Goal: Information Seeking & Learning: Learn about a topic

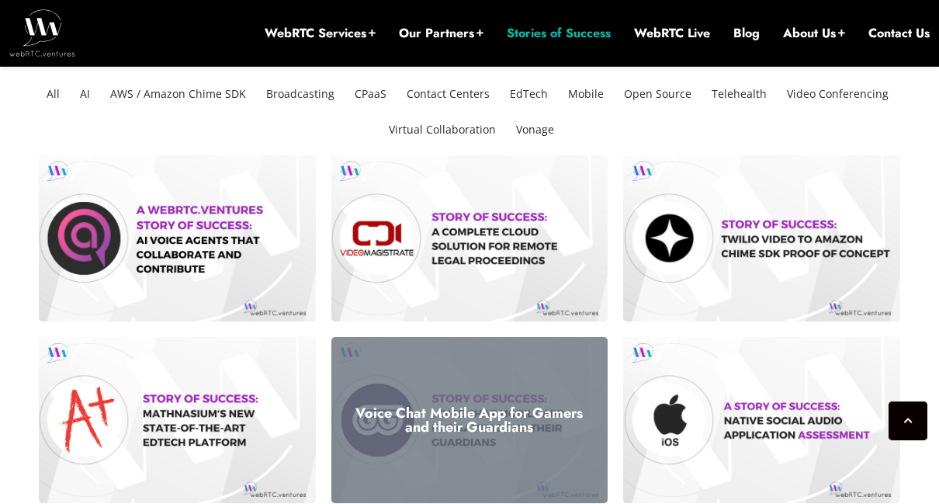
scroll to position [248, 0]
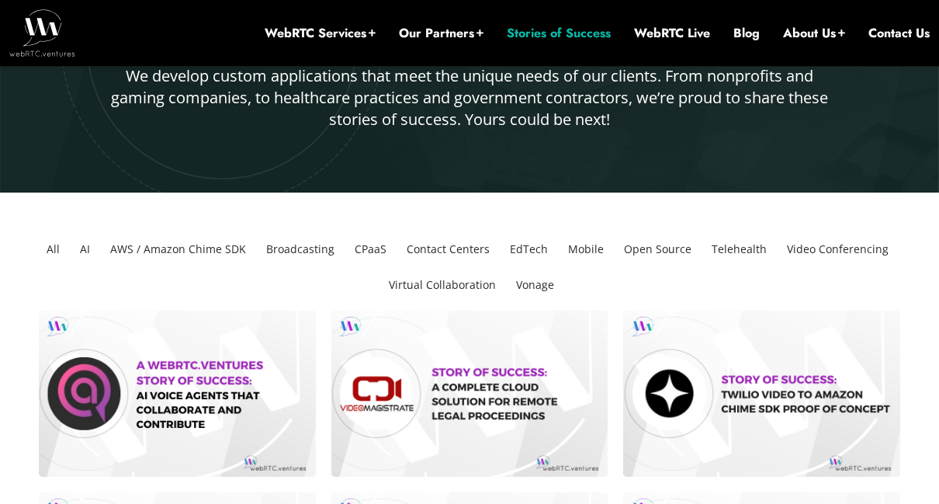
click at [817, 245] on li "Video Conferencing" at bounding box center [838, 249] width 114 height 36
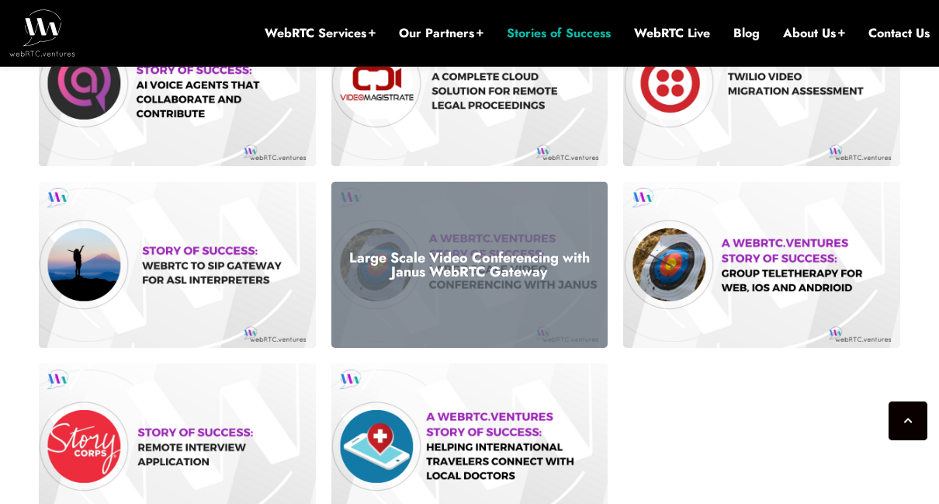
scroll to position [481, 0]
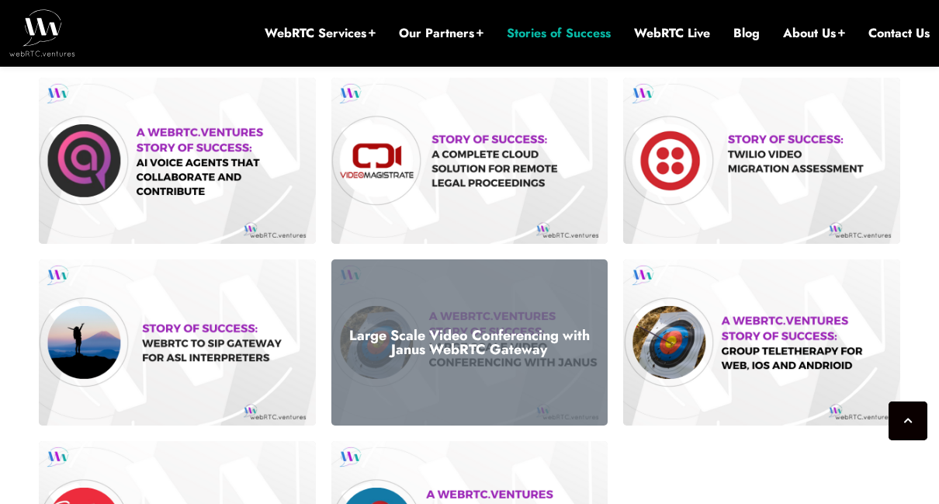
click at [513, 290] on div "Large Scale Video Conferencing with Janus WebRTC Gateway" at bounding box center [469, 342] width 277 height 166
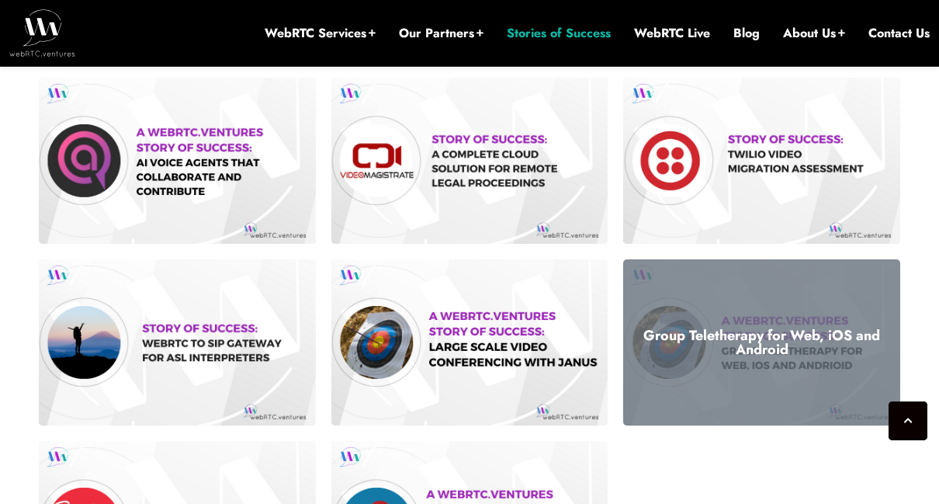
click at [730, 359] on div "Group Teletherapy for Web, iOS and Android" at bounding box center [761, 342] width 277 height 166
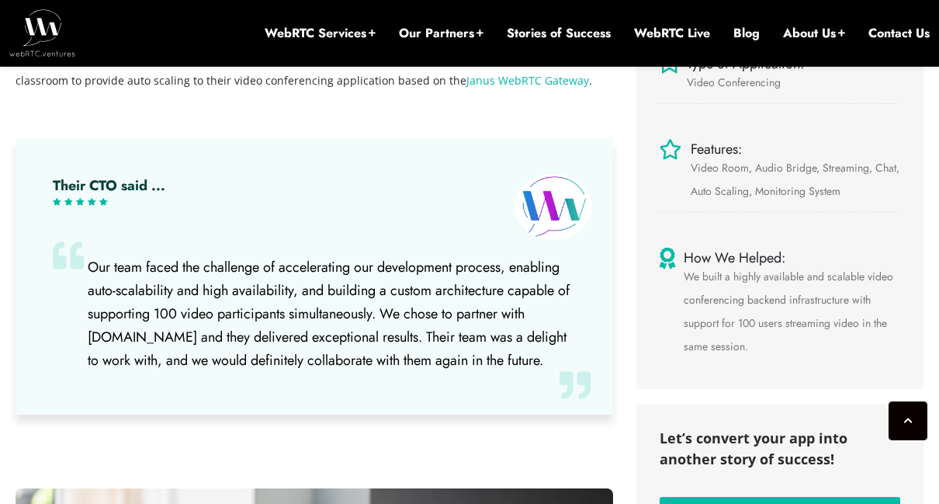
scroll to position [637, 0]
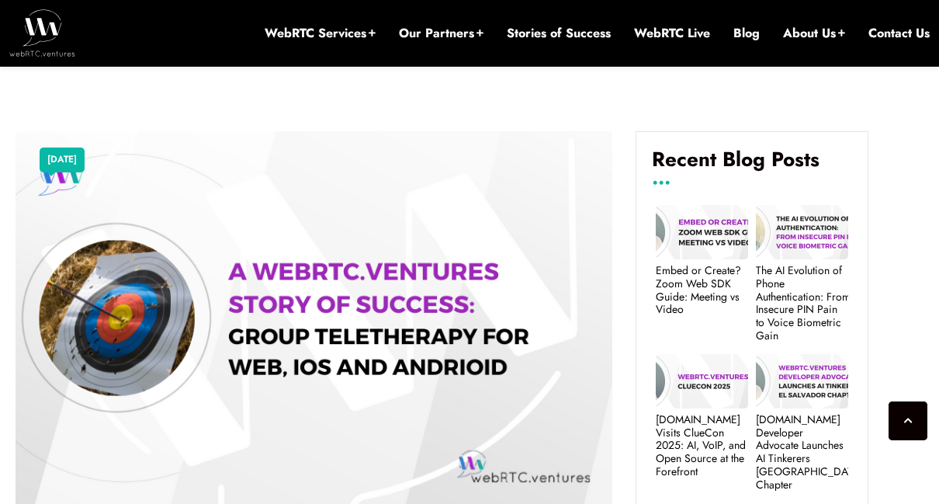
scroll to position [699, 0]
